Goal: Find specific page/section: Find specific page/section

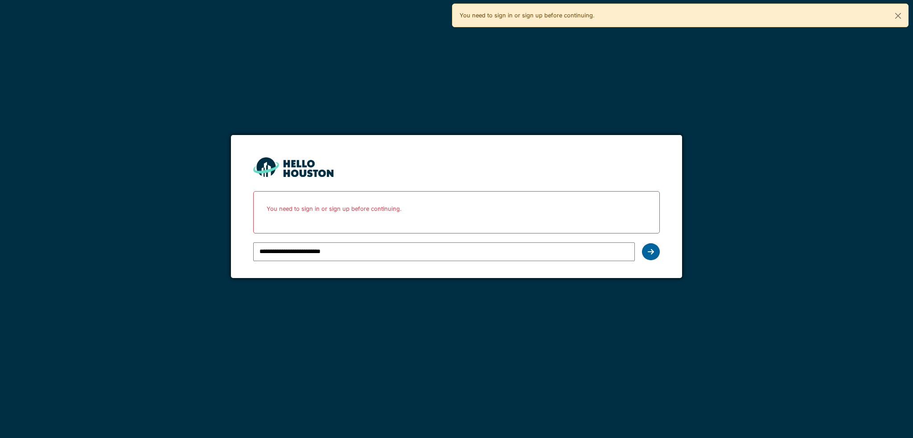
click at [655, 251] on div at bounding box center [651, 251] width 18 height 17
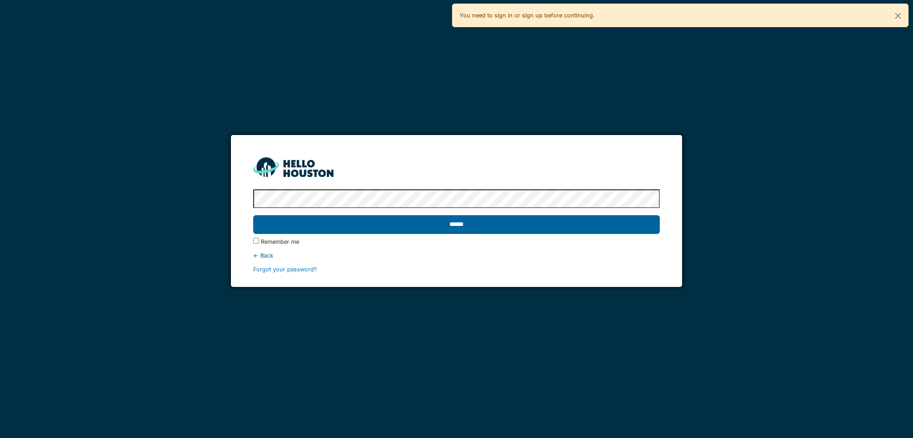
click at [399, 228] on input "******" at bounding box center [456, 224] width 406 height 19
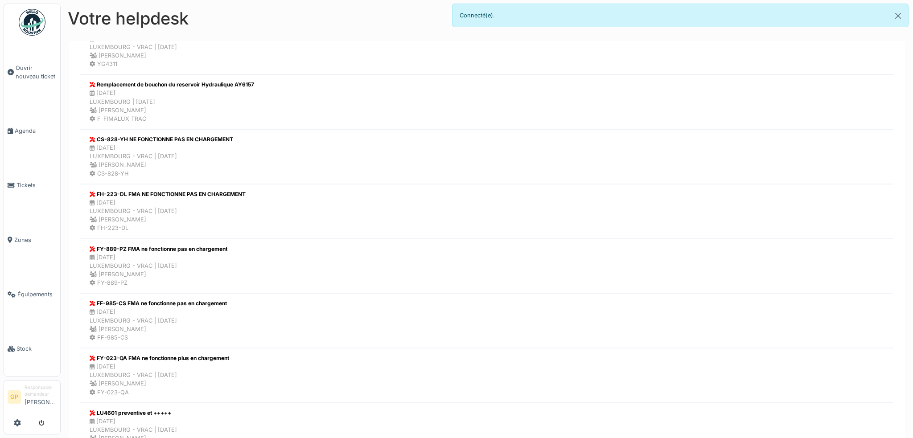
scroll to position [587, 0]
click at [41, 181] on span "Tickets" at bounding box center [36, 185] width 40 height 8
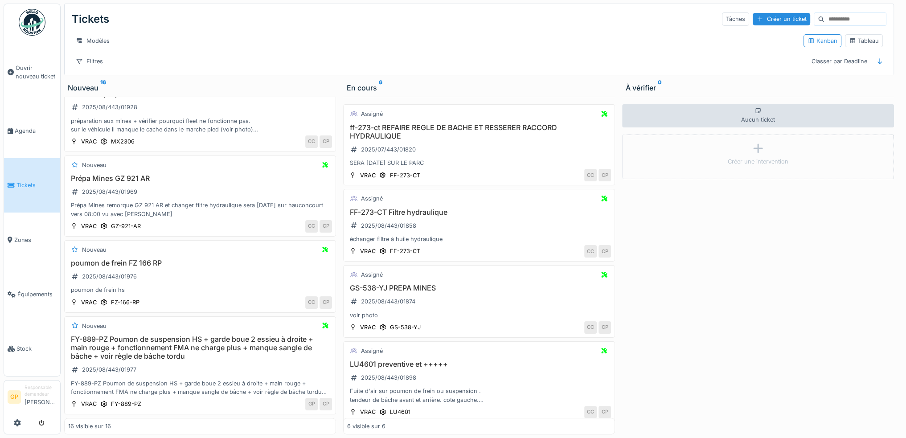
click at [844, 13] on input at bounding box center [856, 19] width 62 height 12
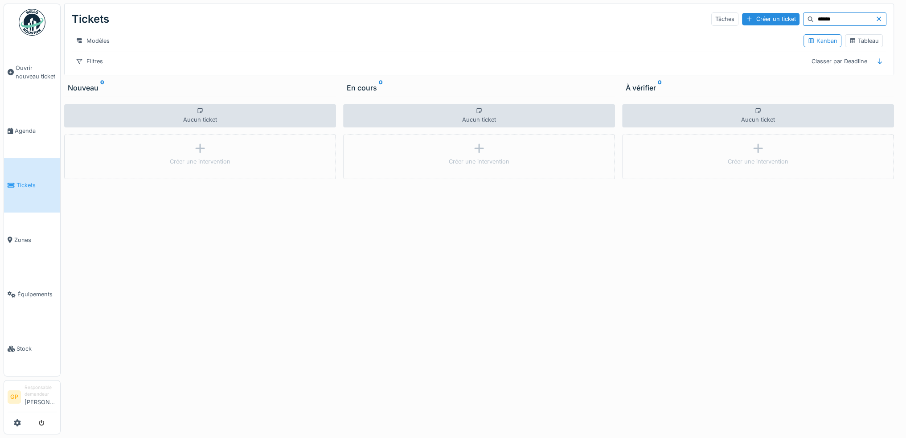
type input "******"
click at [26, 181] on span "Tickets" at bounding box center [36, 185] width 40 height 8
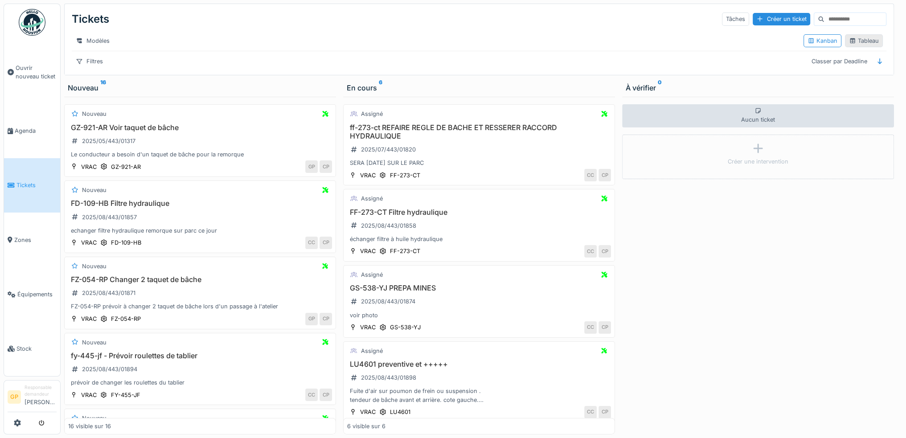
click at [855, 45] on div "Tableau" at bounding box center [864, 41] width 30 height 8
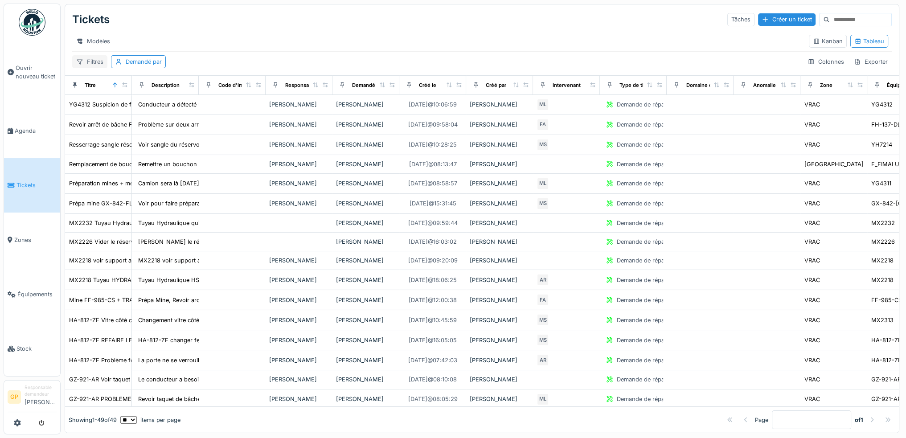
click at [99, 67] on div "Filtres" at bounding box center [89, 61] width 35 height 13
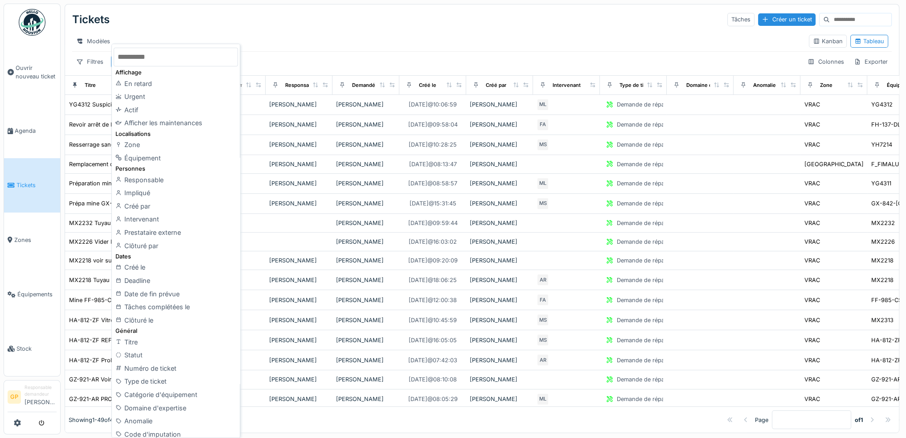
click at [149, 62] on input "text" at bounding box center [176, 57] width 124 height 19
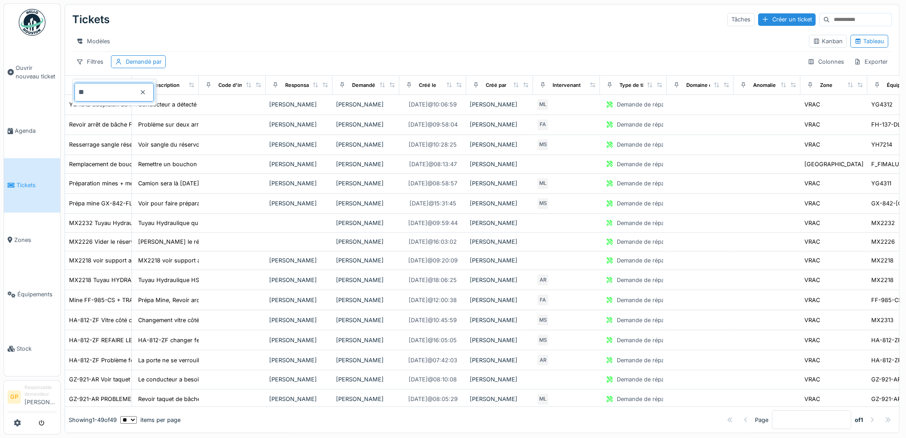
type input "*"
click at [310, 28] on div "Tickets Tâches Créer un ticket" at bounding box center [482, 19] width 820 height 23
